Goal: Complete application form: Complete application form

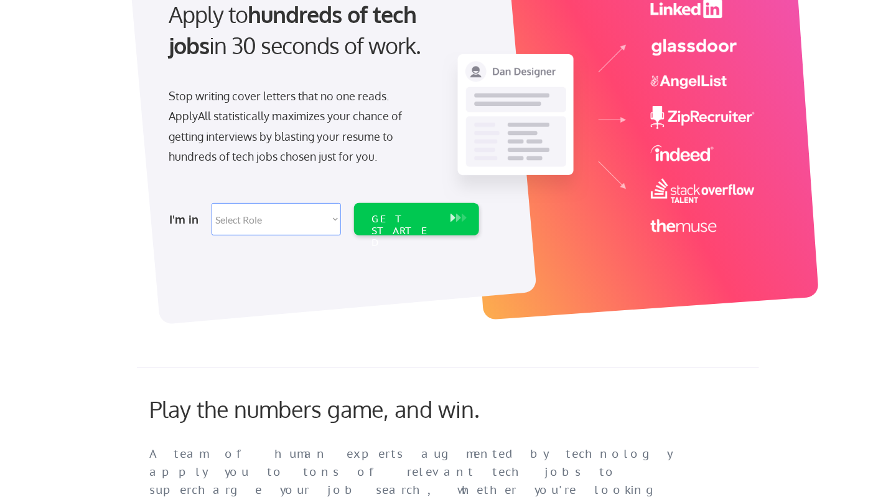
scroll to position [145, 0]
click at [412, 215] on div "GET STARTED" at bounding box center [405, 230] width 67 height 36
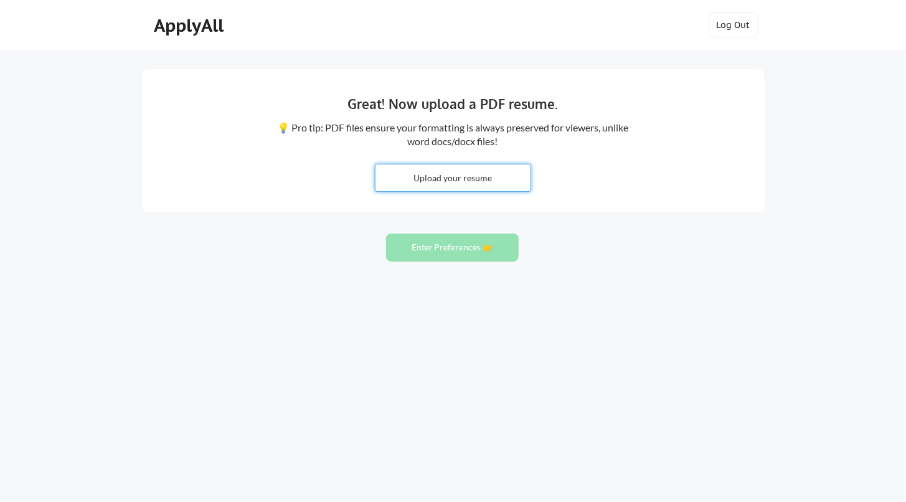
click at [443, 178] on input "file" at bounding box center [452, 177] width 155 height 27
type input "C:\fakepath\2025 Resume [PERSON_NAME] Enhanced.pdf"
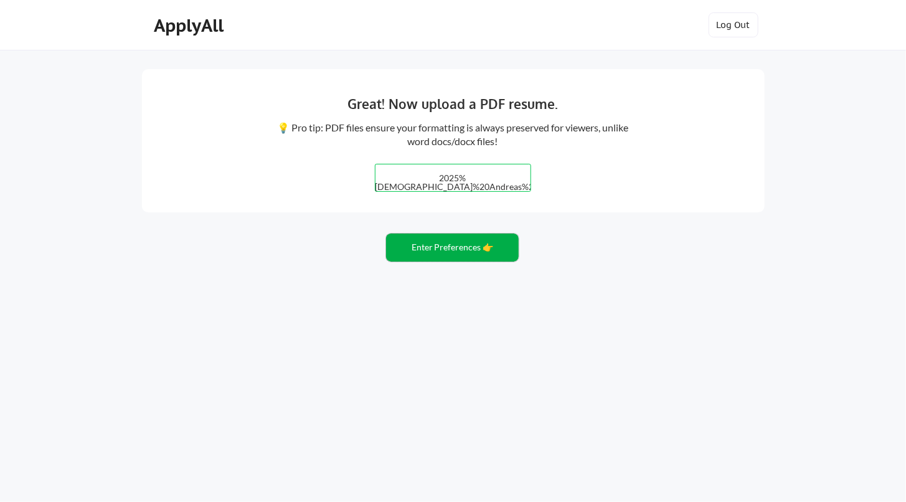
click at [439, 243] on button "Enter Preferences 👉" at bounding box center [452, 247] width 133 height 28
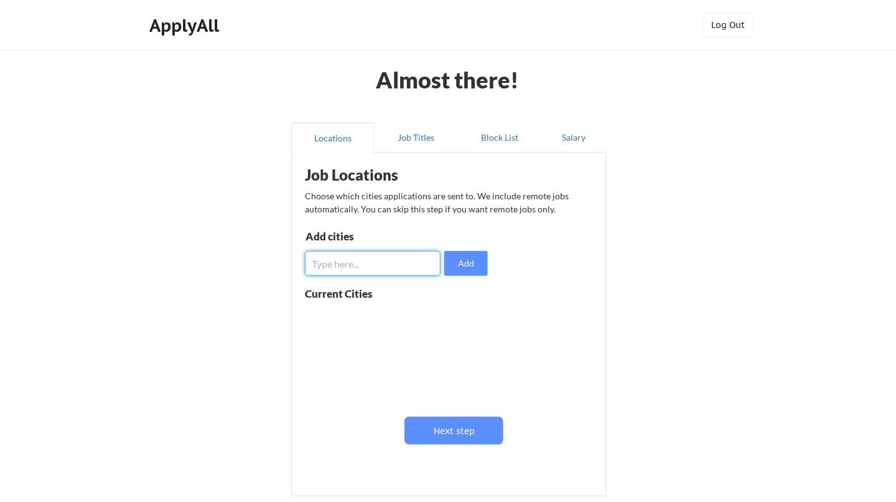
click at [374, 257] on input "input" at bounding box center [373, 263] width 136 height 25
drag, startPoint x: 343, startPoint y: 267, endPoint x: 312, endPoint y: 266, distance: 30.5
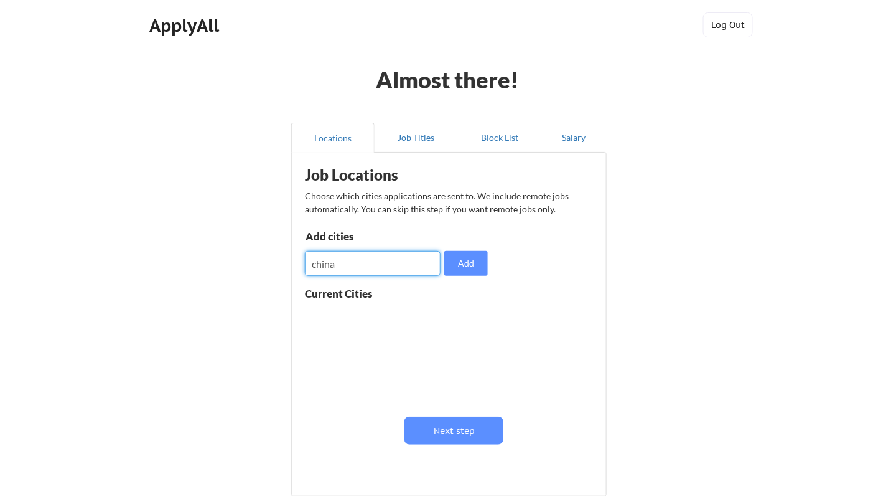
click at [312, 266] on input "input" at bounding box center [373, 263] width 136 height 25
click at [342, 263] on input "input" at bounding box center [373, 263] width 136 height 25
click at [332, 268] on input "input" at bounding box center [373, 263] width 136 height 25
click at [329, 269] on input "input" at bounding box center [373, 263] width 136 height 25
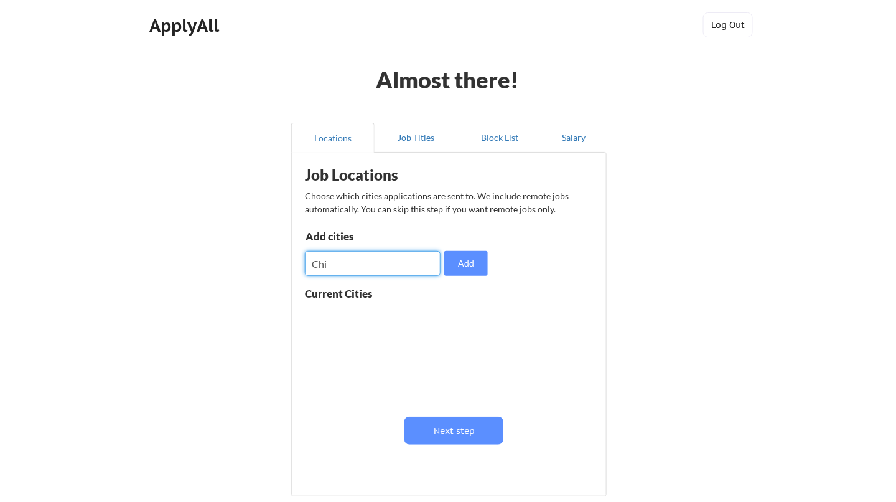
type input "n"
click at [329, 268] on input "input" at bounding box center [373, 263] width 136 height 25
type input "China"
click at [456, 264] on button "Add" at bounding box center [466, 263] width 44 height 25
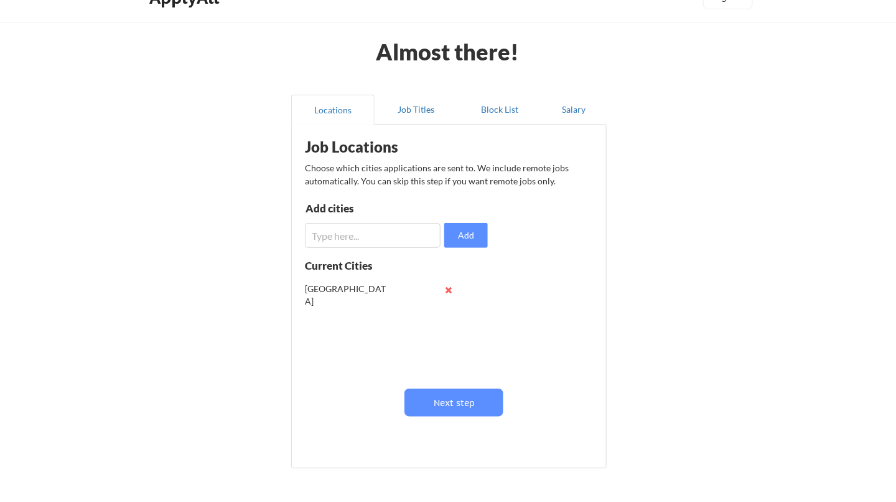
scroll to position [41, 0]
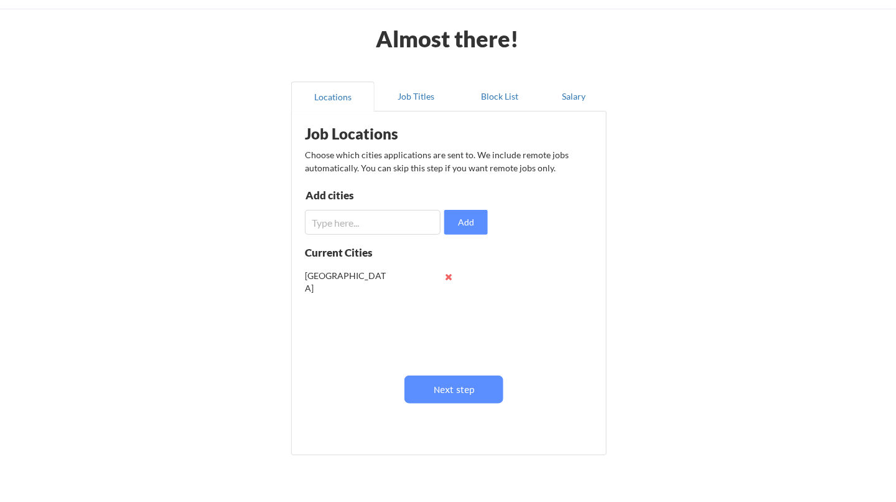
click at [413, 220] on input "input" at bounding box center [373, 222] width 136 height 25
type input "Wuxi"
click at [462, 213] on button "Add" at bounding box center [466, 222] width 44 height 25
click at [384, 224] on input "input" at bounding box center [373, 222] width 136 height 25
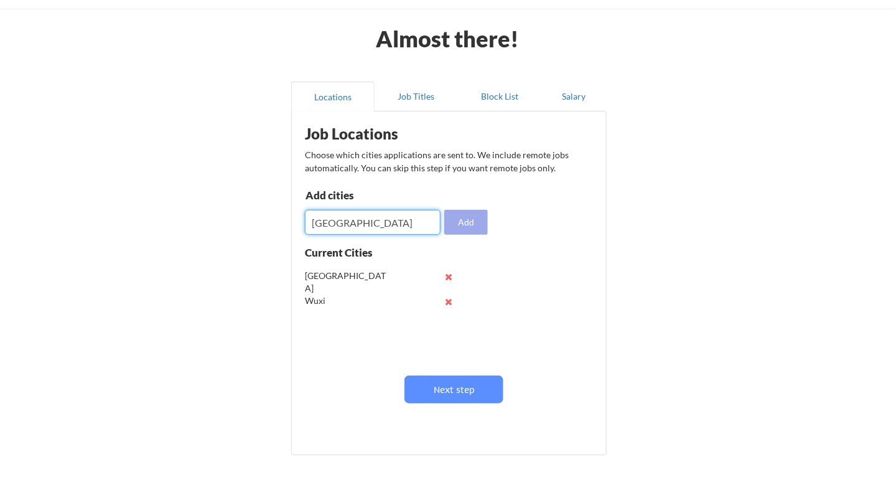
type input "Changzhou"
click at [456, 227] on button "Add" at bounding box center [466, 222] width 44 height 25
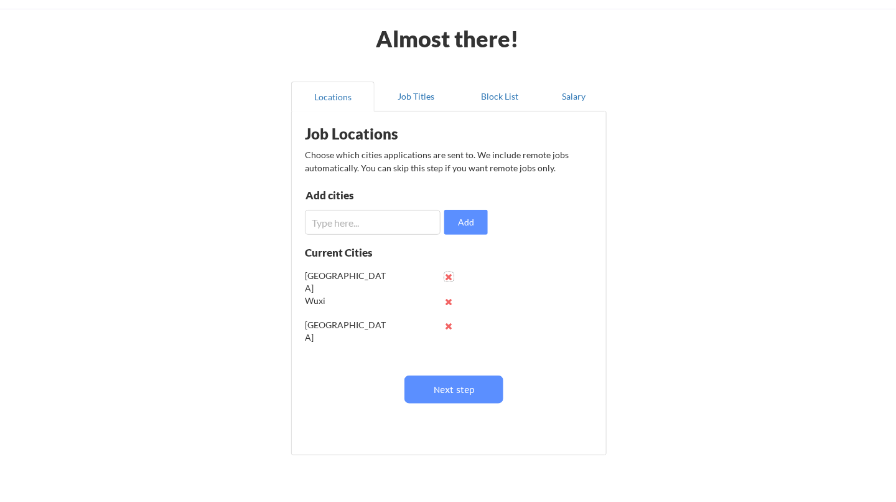
click at [446, 272] on button at bounding box center [448, 276] width 9 height 9
click at [428, 227] on input "input" at bounding box center [373, 222] width 136 height 25
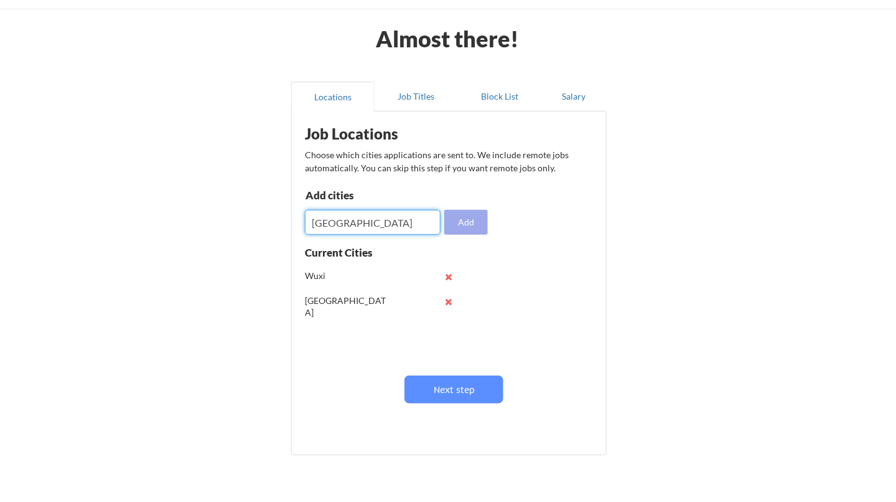
type input "Suzhou"
click at [456, 220] on button "Add" at bounding box center [466, 222] width 44 height 25
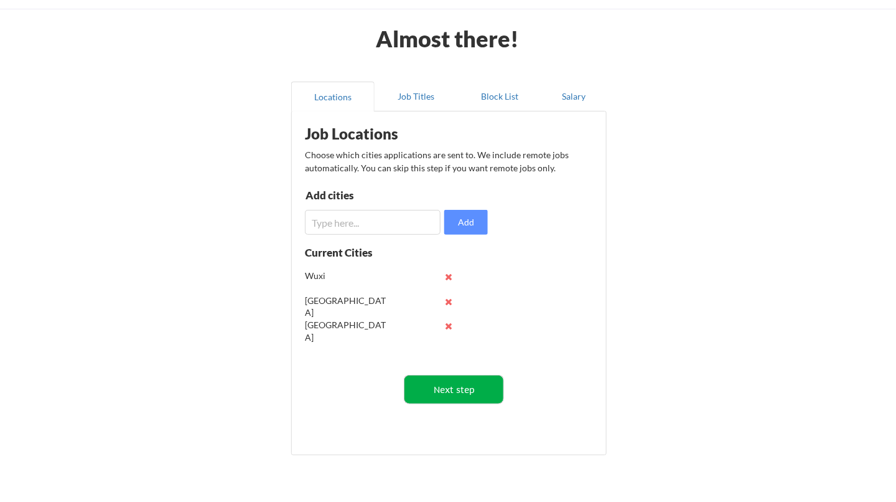
click at [453, 379] on button "Next step" at bounding box center [454, 389] width 99 height 28
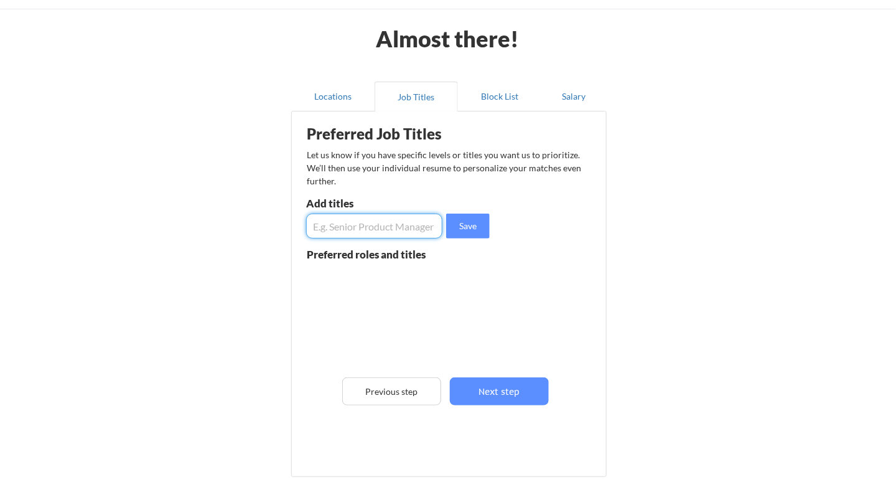
click at [435, 223] on input "input" at bounding box center [374, 225] width 136 height 25
type input "Lean Manager"
click at [471, 218] on button "Save" at bounding box center [468, 225] width 44 height 25
click at [401, 222] on input "input" at bounding box center [374, 225] width 136 height 25
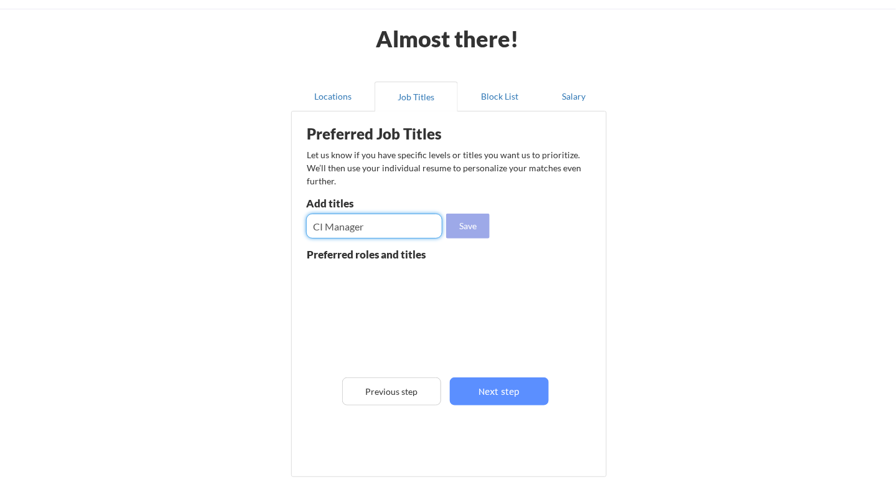
type input "CI Manager"
click at [467, 223] on button "Save" at bounding box center [468, 225] width 44 height 25
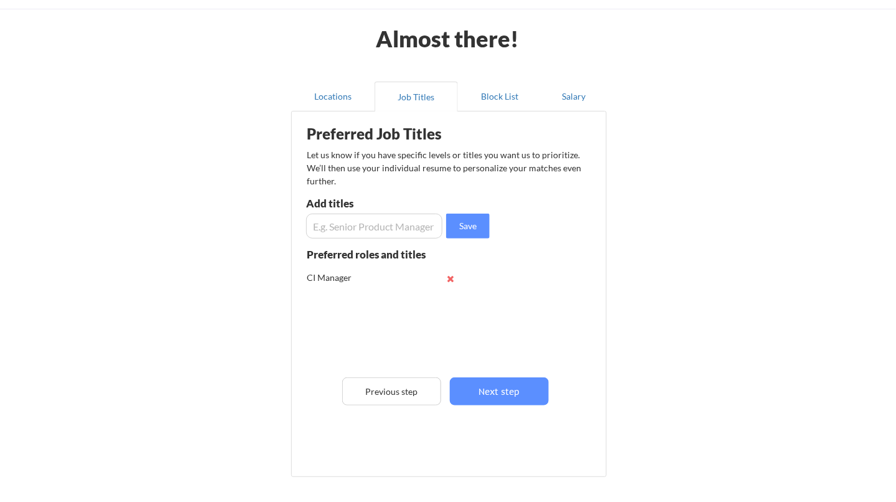
click at [413, 224] on input "input" at bounding box center [374, 225] width 136 height 25
click at [421, 218] on input "input" at bounding box center [374, 225] width 136 height 25
click at [421, 217] on input "input" at bounding box center [374, 225] width 136 height 25
type input "Operationsmanager"
click at [463, 222] on button "Save" at bounding box center [468, 225] width 44 height 25
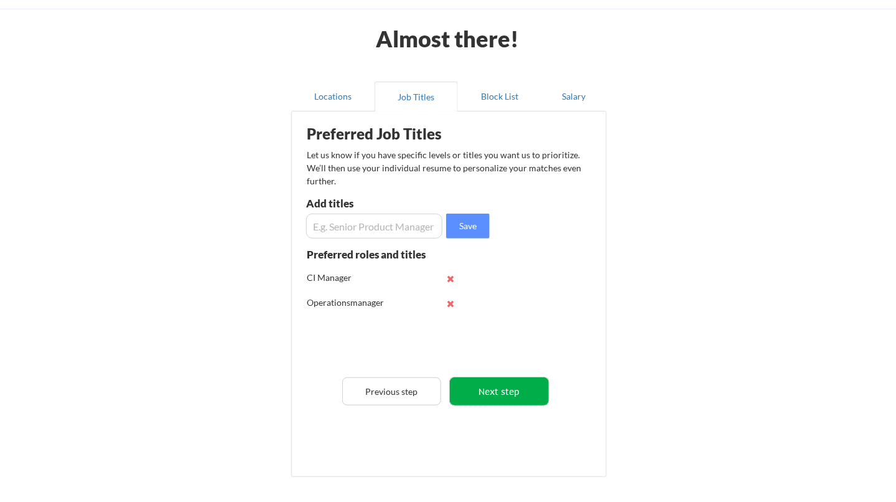
click at [489, 380] on button "Next step" at bounding box center [499, 391] width 99 height 28
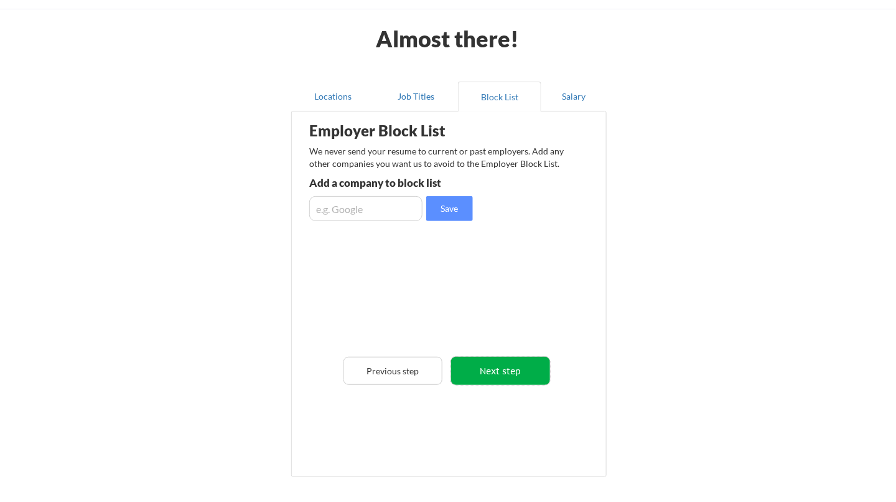
click at [504, 372] on button "Next step" at bounding box center [500, 371] width 99 height 28
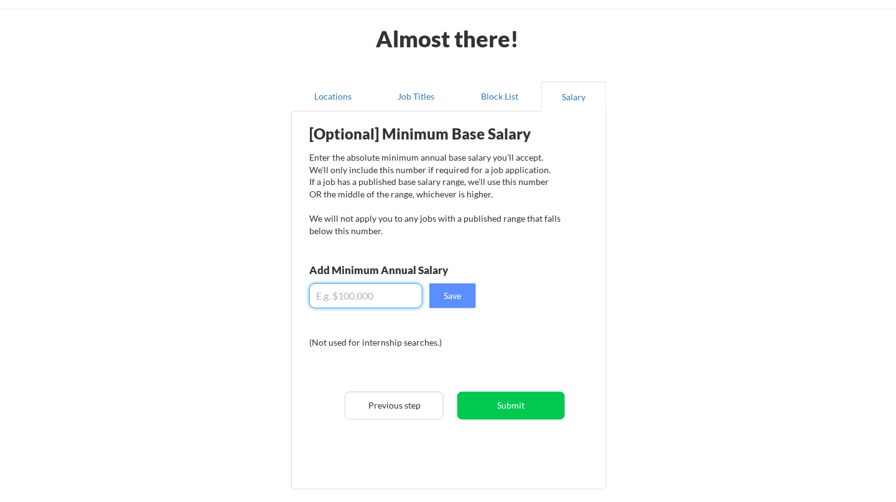
click at [386, 298] on input "input" at bounding box center [365, 295] width 113 height 25
type input "$39,000"
click at [457, 294] on button "Save" at bounding box center [452, 295] width 47 height 25
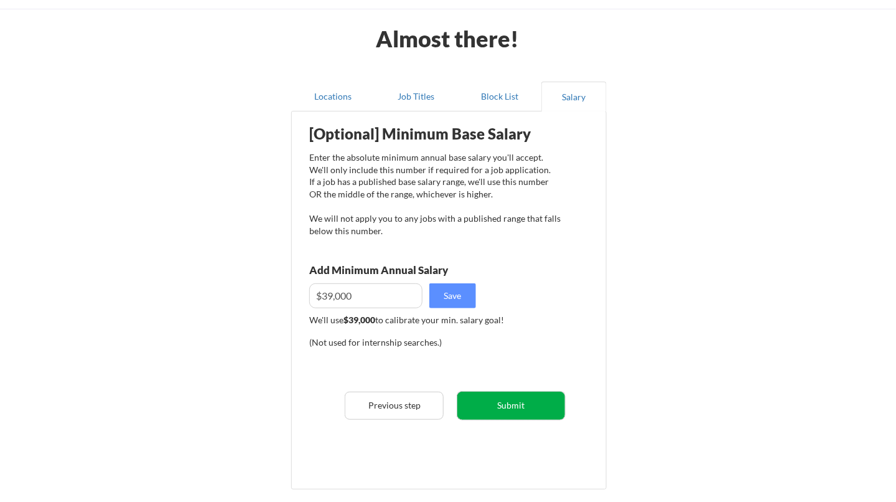
click at [493, 404] on button "Submit" at bounding box center [511, 405] width 108 height 28
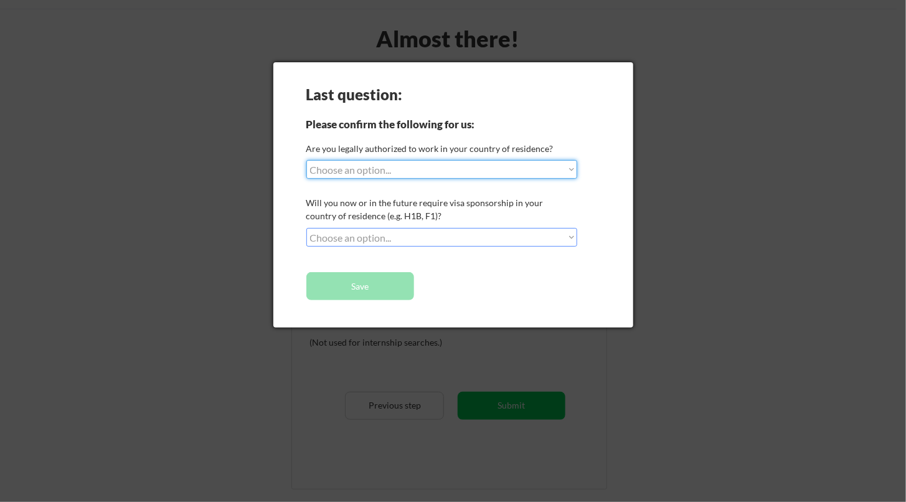
click at [571, 167] on select "Choose an option... Yes, I am a US Citizen Yes, I am a Canadian Citizen Yes, I …" at bounding box center [441, 169] width 271 height 19
click at [306, 160] on select "Choose an option... Yes, I am a US Citizen Yes, I am a Canadian Citizen Yes, I …" at bounding box center [441, 169] width 271 height 19
click at [405, 255] on div "Last question: Please confirm the following for us: Are you legally authorized …" at bounding box center [453, 194] width 360 height 265
click at [571, 167] on select "Choose an option... Yes, I am a US Citizen Yes, I am a Canadian Citizen Yes, I …" at bounding box center [441, 169] width 271 height 19
click at [306, 160] on select "Choose an option... Yes, I am a US Citizen Yes, I am a Canadian Citizen Yes, I …" at bounding box center [441, 169] width 271 height 19
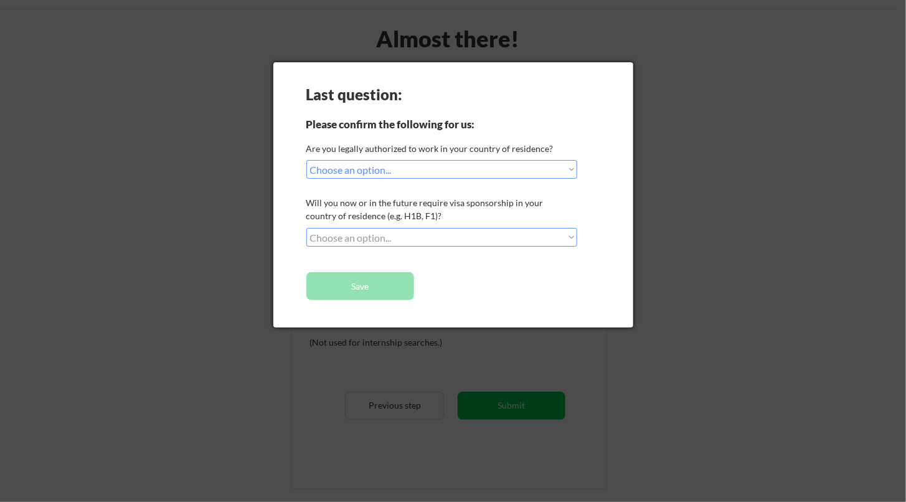
select select ""PLACEHOLDER_1427118222253""
click at [664, 131] on div at bounding box center [453, 251] width 906 height 502
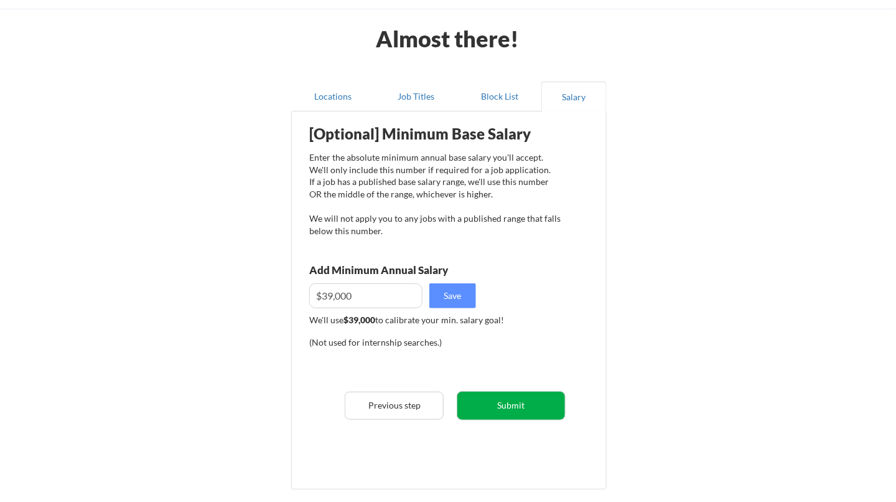
click at [510, 398] on button "Submit" at bounding box center [511, 405] width 108 height 28
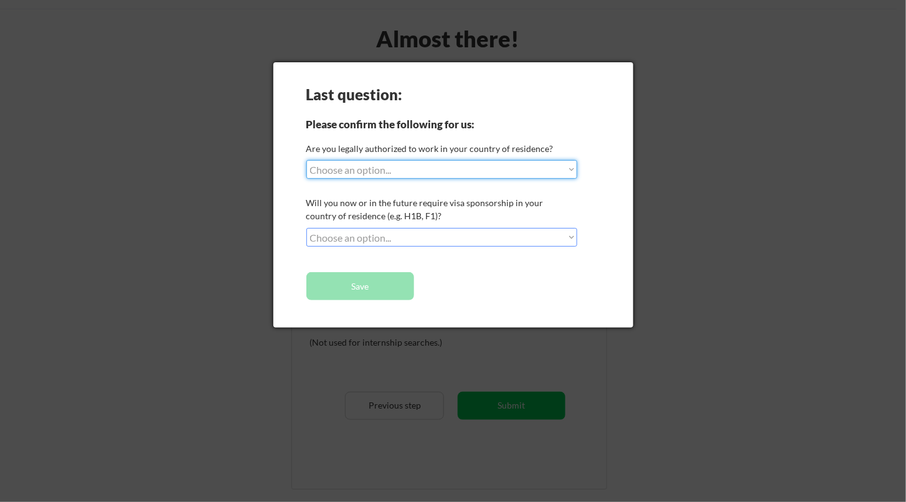
click at [570, 167] on select "Choose an option... Yes, I am a US Citizen Yes, I am a Canadian Citizen Yes, I …" at bounding box center [441, 169] width 271 height 19
click at [787, 376] on div at bounding box center [453, 251] width 906 height 502
